Goal: Information Seeking & Learning: Check status

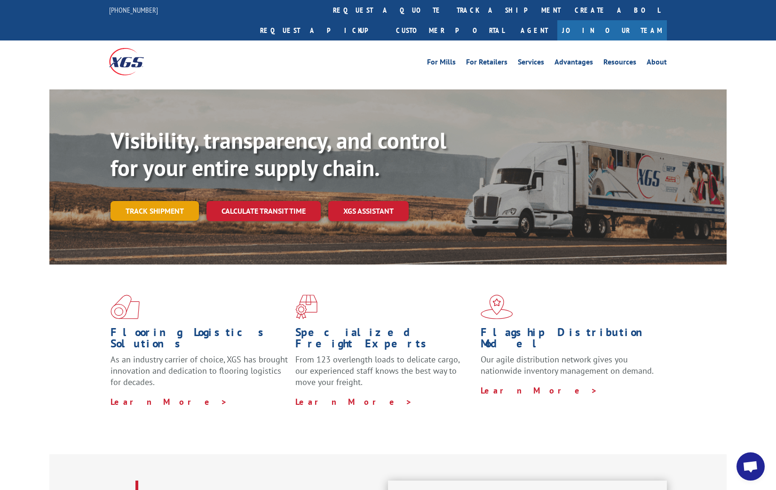
click at [150, 201] on link "Track shipment" at bounding box center [155, 211] width 88 height 20
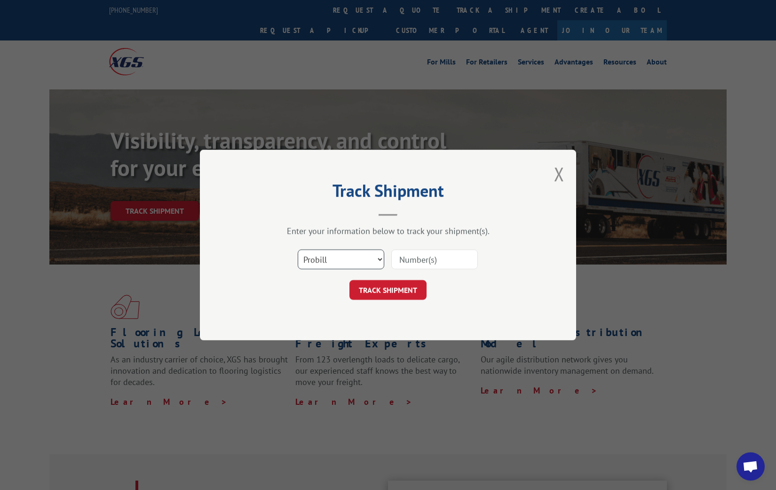
select select "bol"
click option "BOL" at bounding box center [0, 0] width 0 height 0
click at [453, 256] on input at bounding box center [434, 259] width 87 height 20
paste input "242516"
type input "242516"
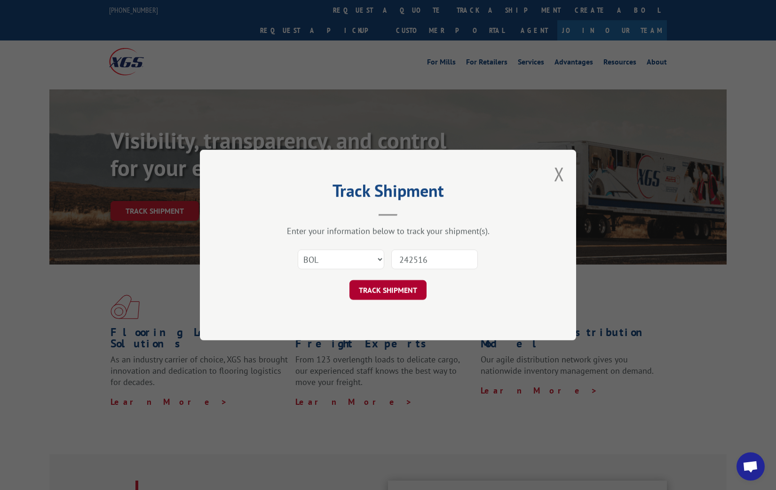
click at [405, 287] on button "TRACK SHIPMENT" at bounding box center [388, 290] width 77 height 20
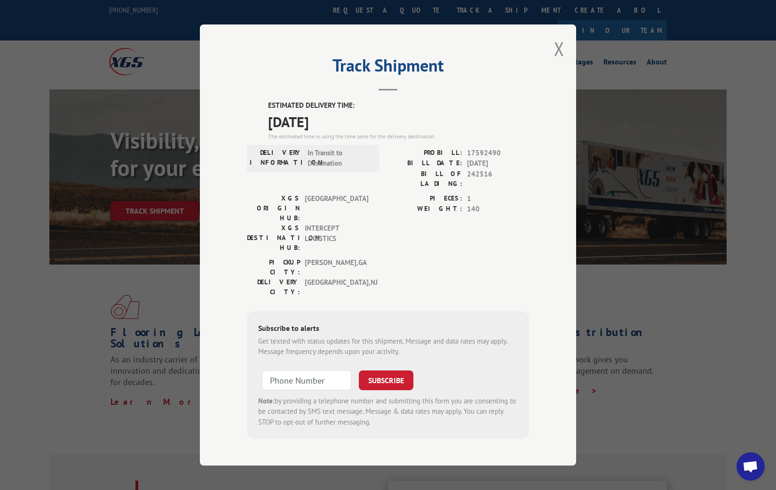
scroll to position [4834, 0]
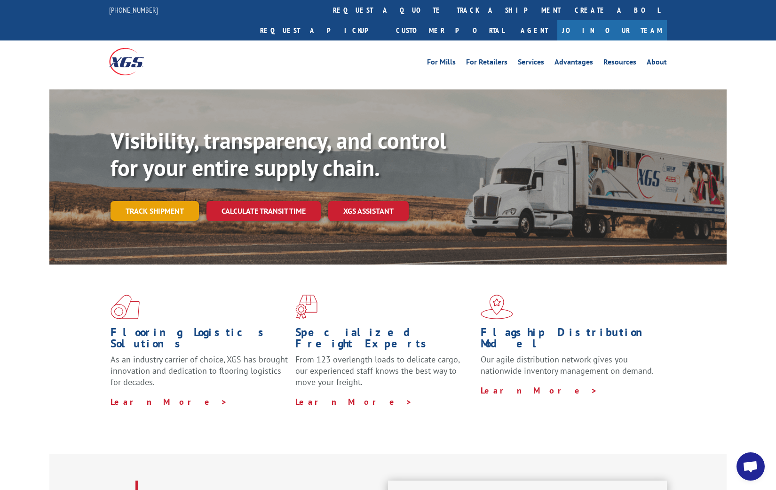
scroll to position [4804, 0]
click at [176, 201] on link "Track shipment" at bounding box center [155, 211] width 88 height 20
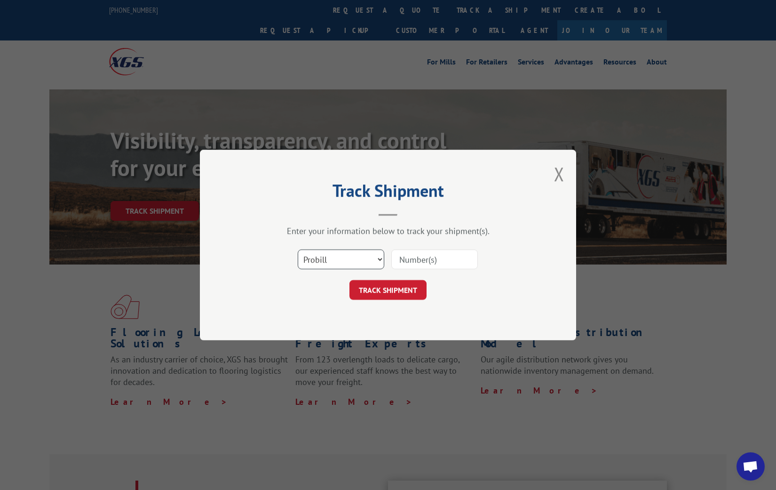
select select "bol"
click option "BOL" at bounding box center [0, 0] width 0 height 0
click at [426, 259] on input at bounding box center [434, 259] width 87 height 20
paste input "242494"
type input "242494"
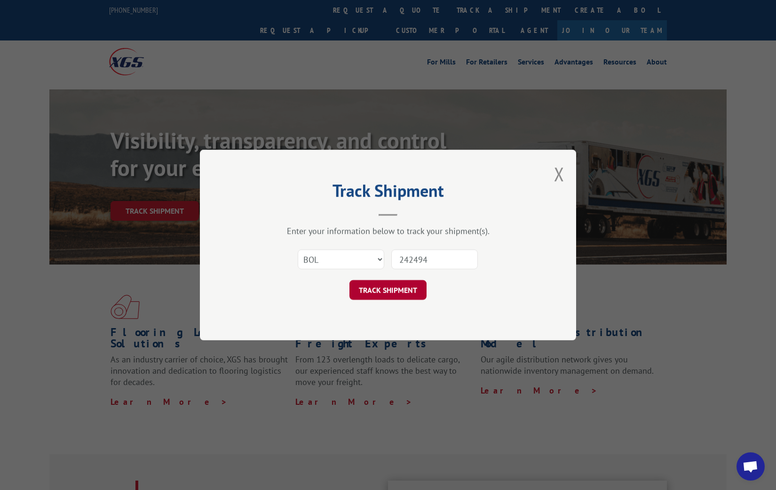
click at [398, 295] on button "TRACK SHIPMENT" at bounding box center [388, 290] width 77 height 20
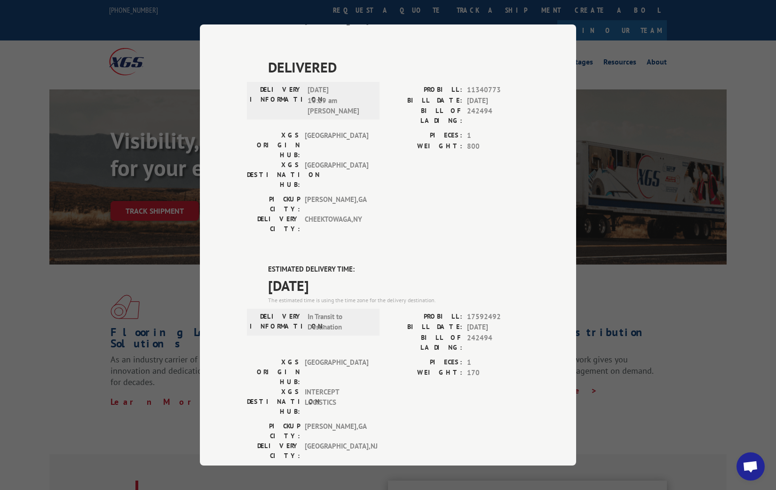
scroll to position [4681, 0]
